Goal: Task Accomplishment & Management: Complete application form

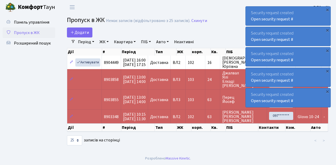
select select "25"
click at [90, 36] on link "Додати" at bounding box center [79, 33] width 25 height 10
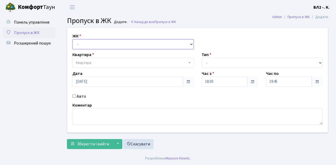
click at [191, 44] on select "- ВЛ1, Ужгородський пров., 4/1 ВЛ2, Голосіївський просп., 76 ВЛ3, пр.Голосіївсь…" at bounding box center [132, 44] width 121 height 10
select select "317"
click at [72, 39] on select "- ВЛ1, Ужгородський пров., 4/1 ВЛ2, Голосіївський просп., 76 ВЛ3, пр.Голосіївсь…" at bounding box center [132, 44] width 121 height 10
select select
click at [188, 62] on span "Квартира" at bounding box center [132, 63] width 121 height 10
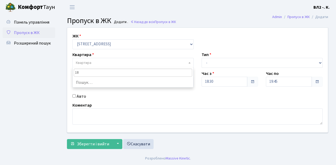
type input "188"
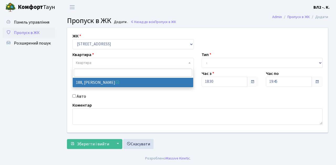
select select "40000"
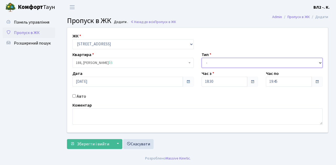
drag, startPoint x: 319, startPoint y: 63, endPoint x: 304, endPoint y: 63, distance: 14.7
click at [319, 63] on select "- Доставка Таксі Гості Сервіс" at bounding box center [262, 63] width 121 height 10
select select "1"
click at [202, 58] on select "- Доставка Таксі Гості Сервіс" at bounding box center [262, 63] width 121 height 10
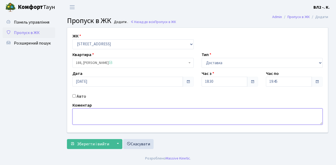
click at [73, 111] on textarea at bounding box center [197, 117] width 250 height 16
type textarea "18-40"
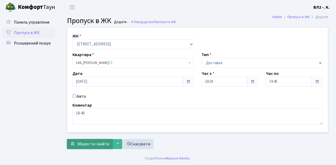
click at [82, 143] on span "Зберегти і вийти" at bounding box center [93, 144] width 32 height 6
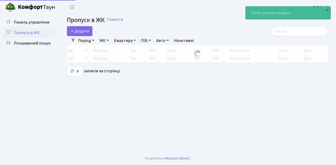
select select "25"
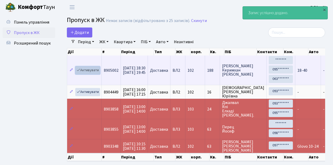
click at [98, 73] on link "Активувати" at bounding box center [87, 70] width 25 height 8
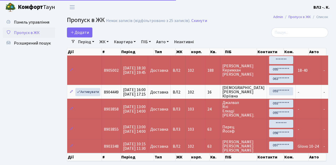
select select "25"
